Goal: Transaction & Acquisition: Purchase product/service

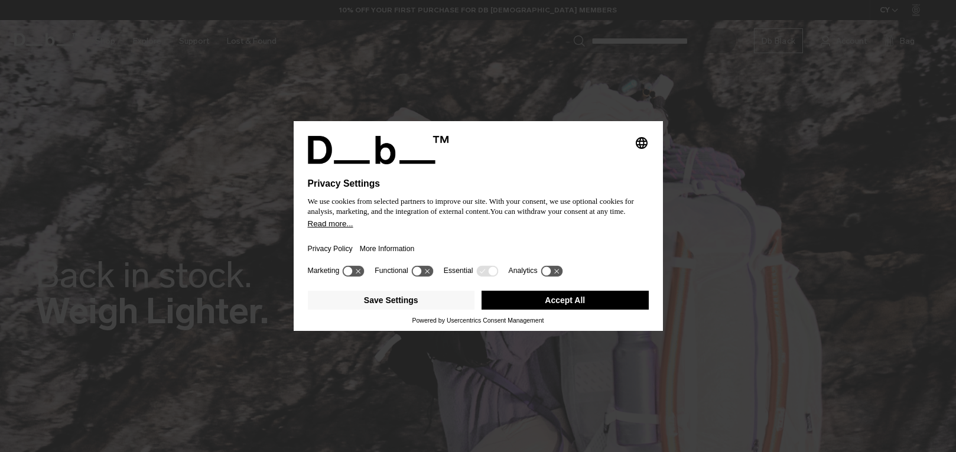
click at [601, 297] on button "Accept All" at bounding box center [565, 300] width 167 height 19
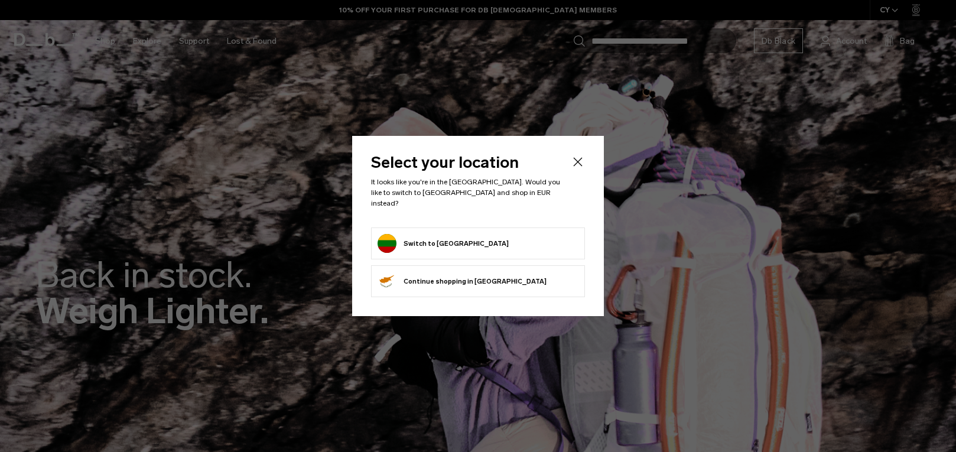
click at [512, 241] on form "Switch to Lithuania" at bounding box center [478, 243] width 201 height 19
click at [440, 243] on button "Switch to Lithuania" at bounding box center [443, 243] width 131 height 19
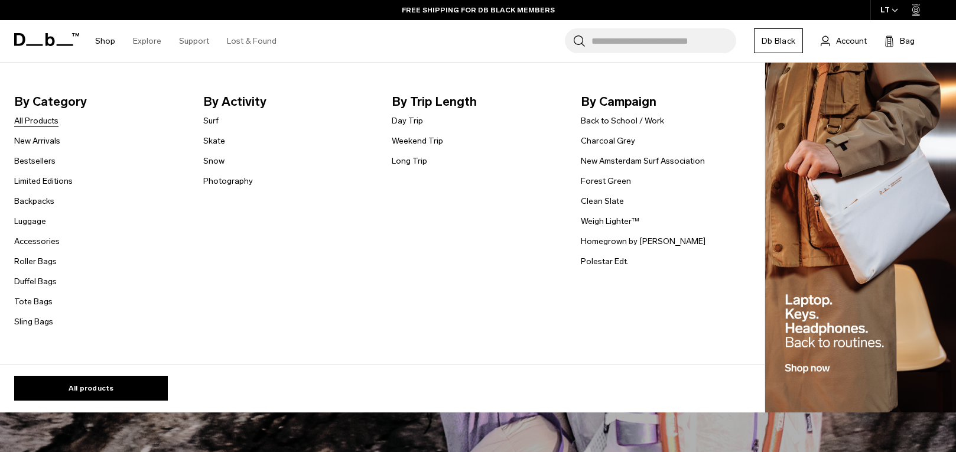
click at [41, 123] on link "All Products" at bounding box center [36, 121] width 44 height 12
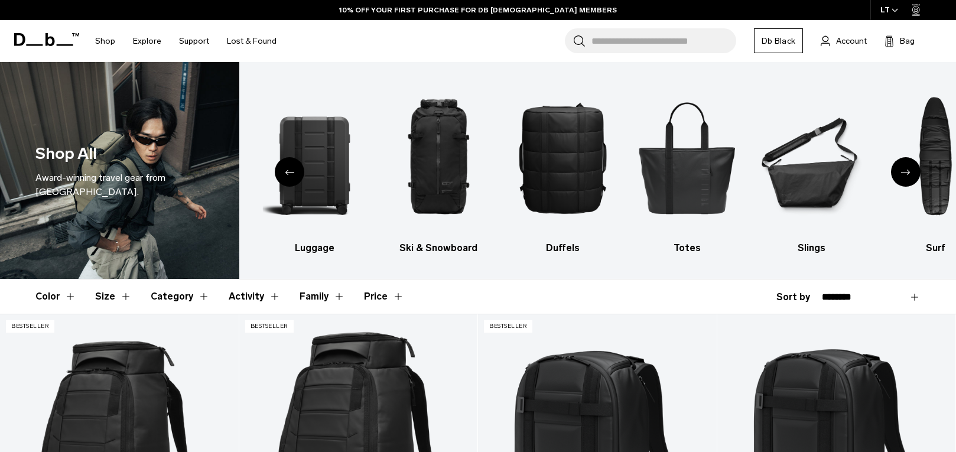
click at [910, 170] on icon "Next slide" at bounding box center [905, 172] width 9 height 5
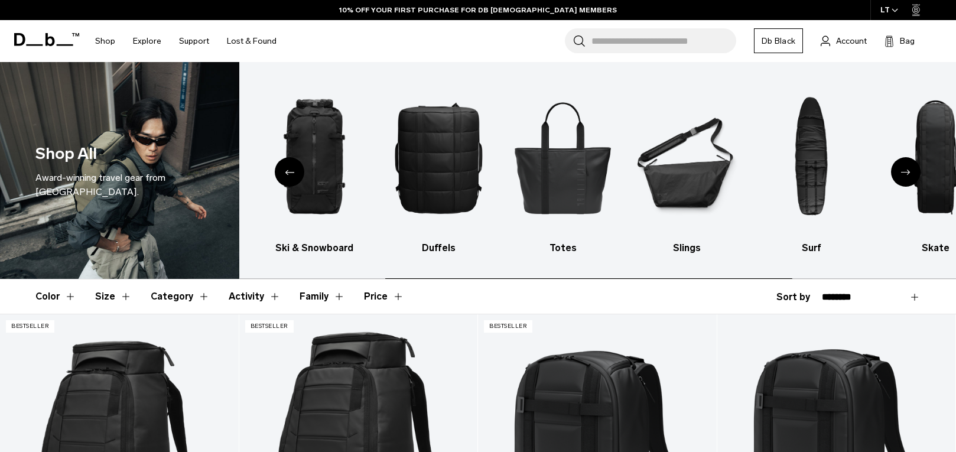
click at [910, 170] on icon "Next slide" at bounding box center [905, 172] width 9 height 5
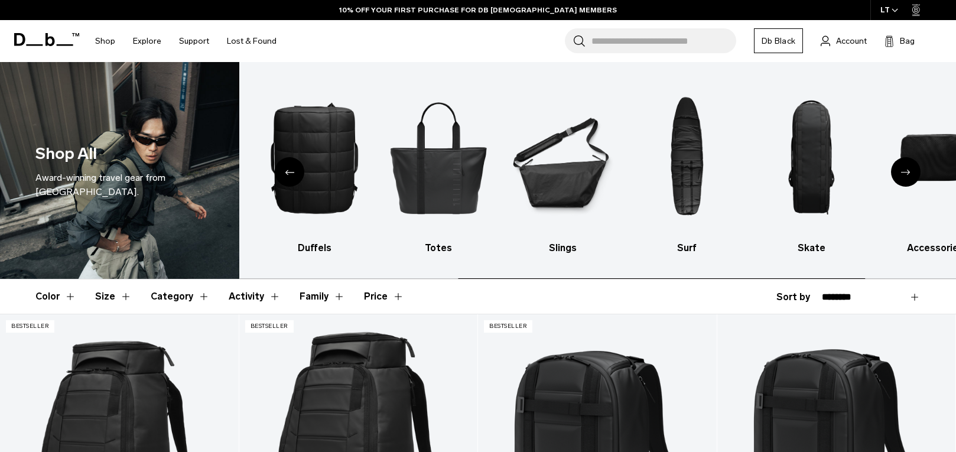
click at [910, 170] on icon "Next slide" at bounding box center [905, 172] width 9 height 5
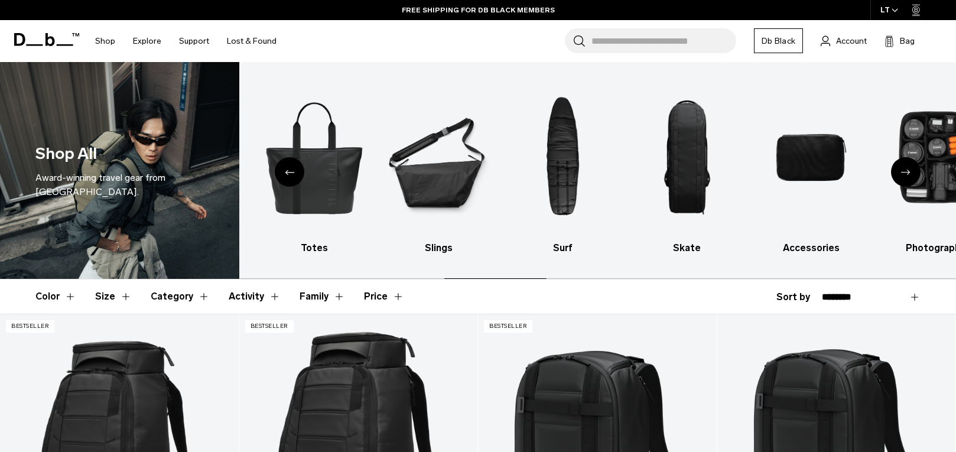
click at [910, 170] on icon "Next slide" at bounding box center [905, 172] width 9 height 5
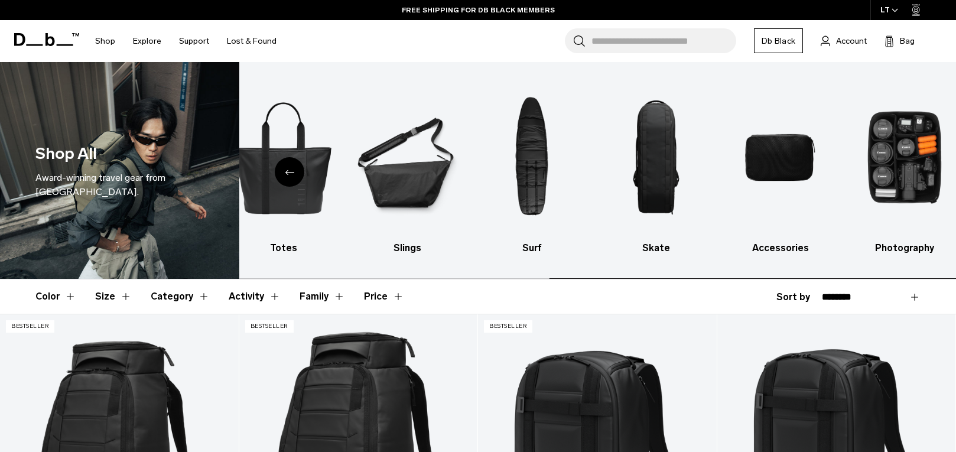
click at [910, 170] on img "10 / 10" at bounding box center [904, 157] width 103 height 155
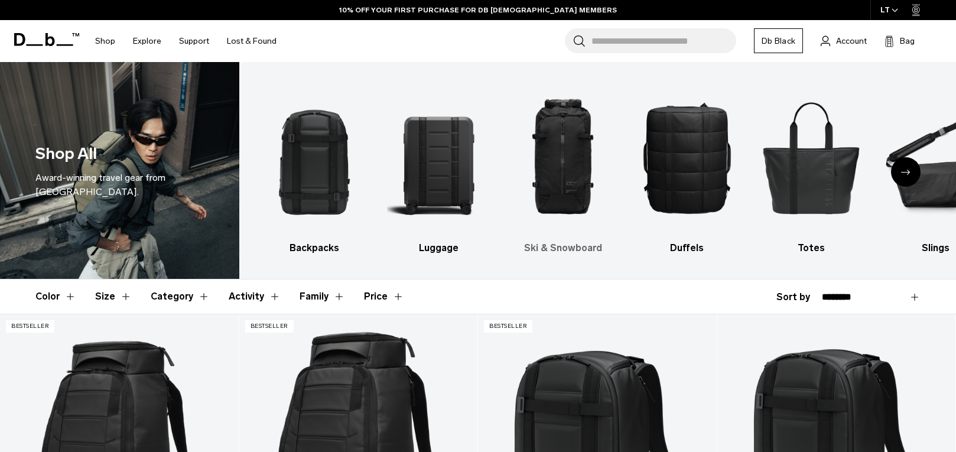
click at [570, 167] on img "3 / 10" at bounding box center [562, 157] width 103 height 155
click at [557, 251] on h3 "Ski & Snowboard" at bounding box center [562, 248] width 103 height 14
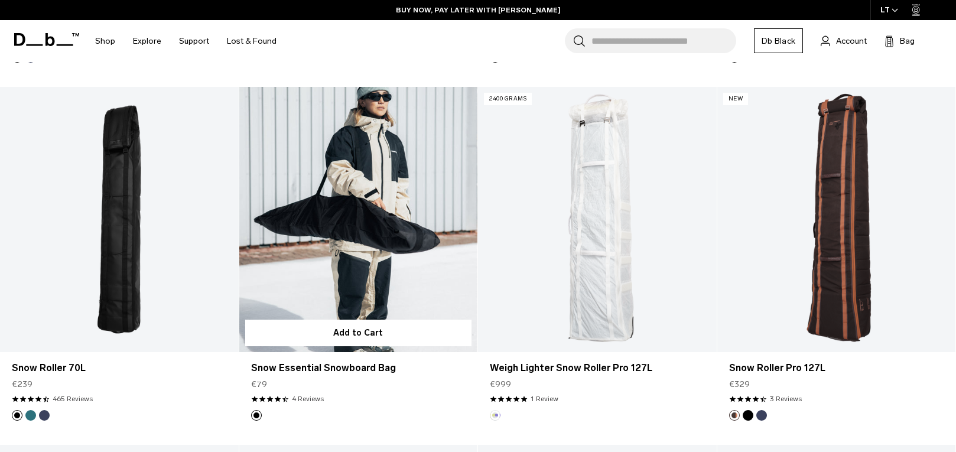
scroll to position [1297, 0]
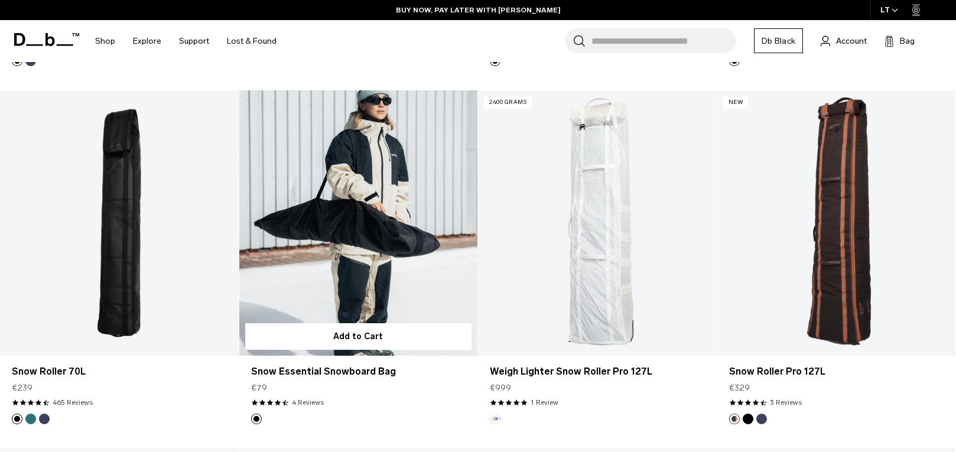
click at [365, 226] on link "Snow Essential Snowboard Bag" at bounding box center [358, 222] width 239 height 265
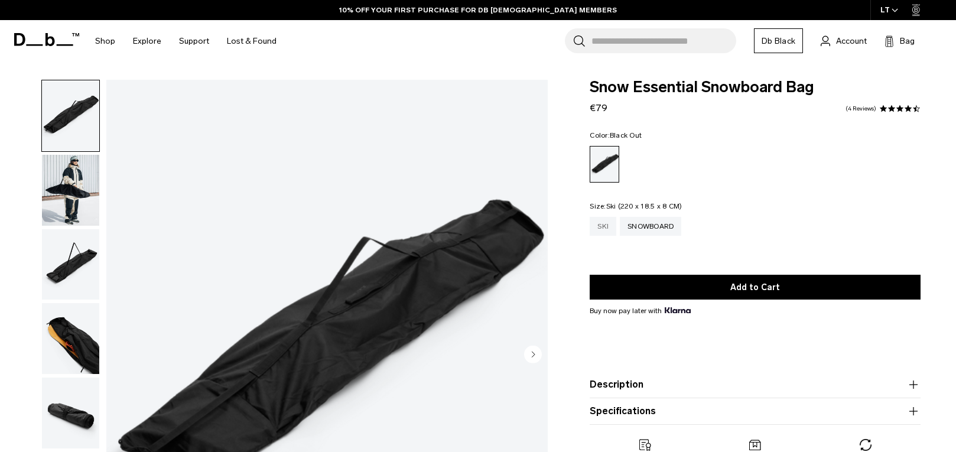
click at [598, 231] on div "Ski" at bounding box center [603, 226] width 27 height 19
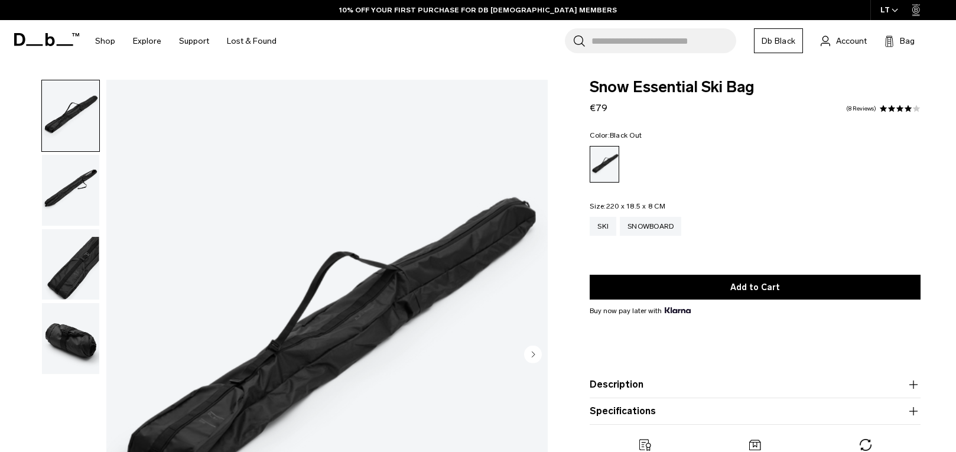
click at [70, 177] on img "button" at bounding box center [70, 190] width 57 height 71
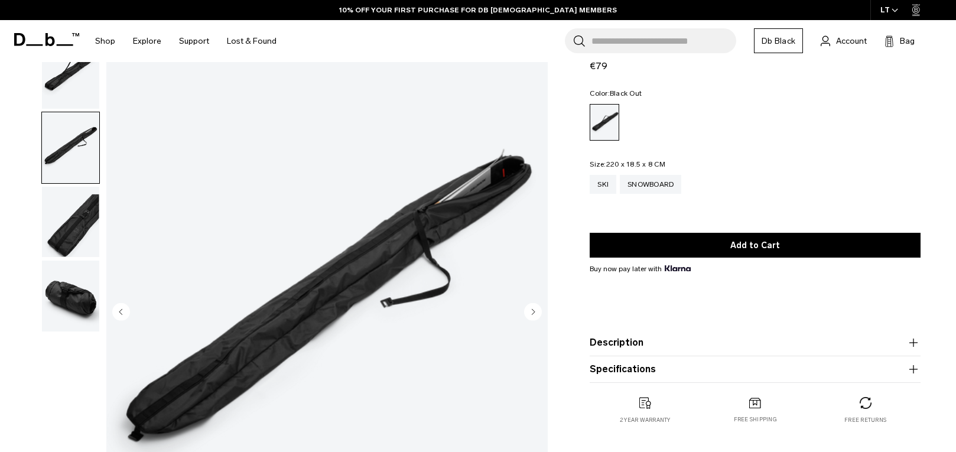
scroll to position [44, 0]
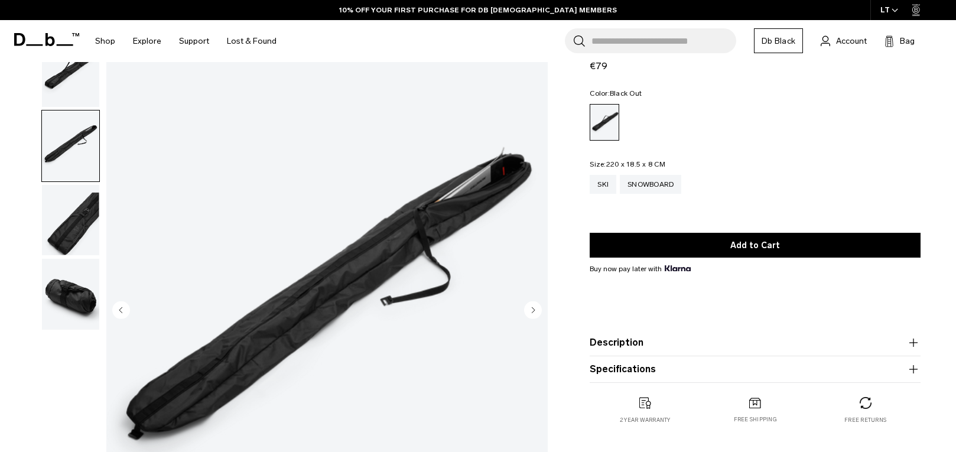
click at [63, 227] on img "button" at bounding box center [70, 220] width 57 height 71
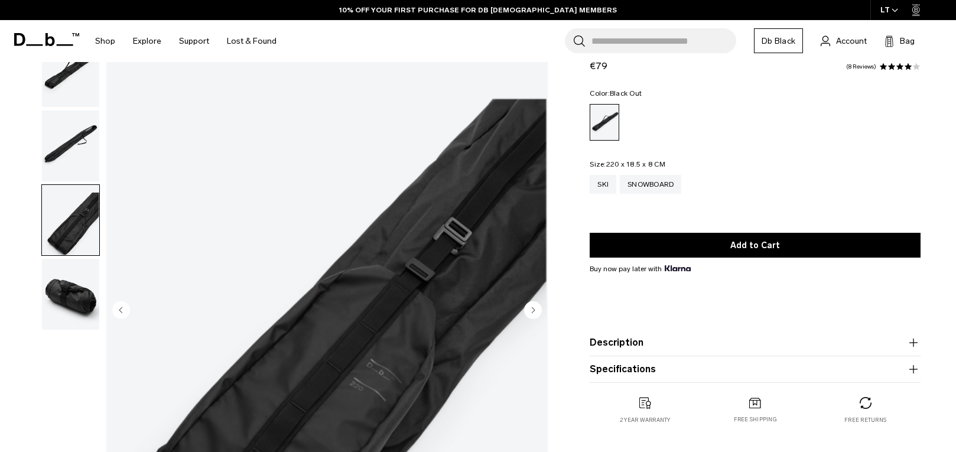
click at [70, 300] on img "button" at bounding box center [70, 294] width 57 height 71
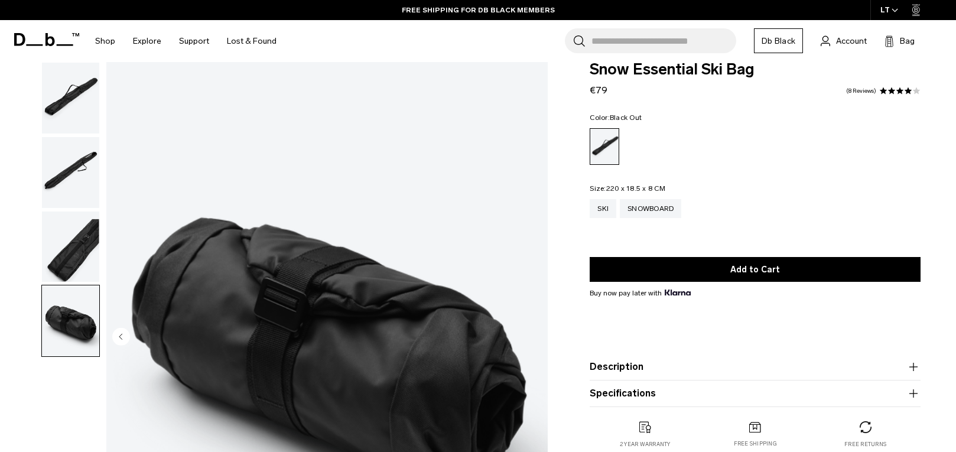
scroll to position [0, 0]
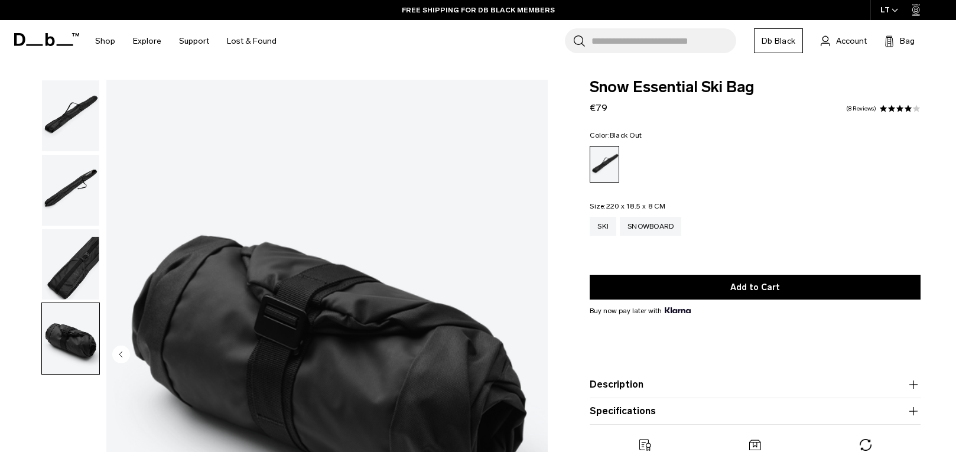
click at [85, 257] on img "button" at bounding box center [70, 264] width 57 height 71
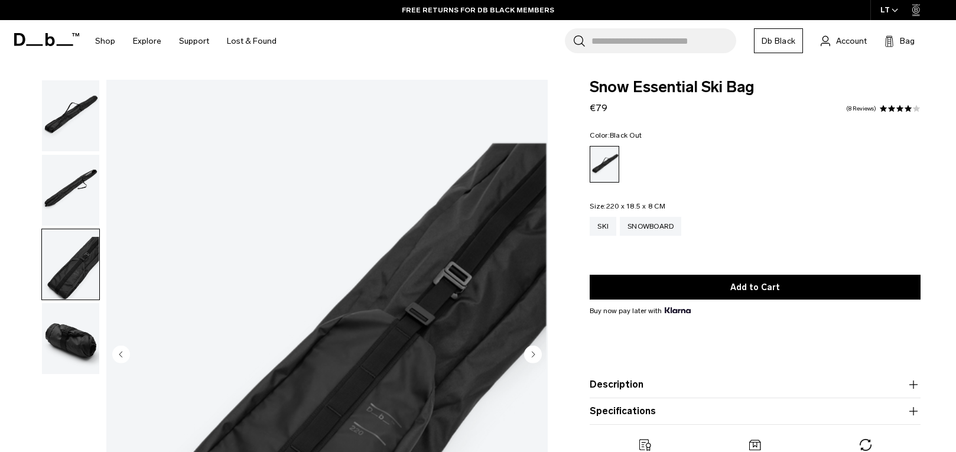
click at [69, 203] on img "button" at bounding box center [70, 190] width 57 height 71
